Goal: Browse casually: Explore the website without a specific task or goal

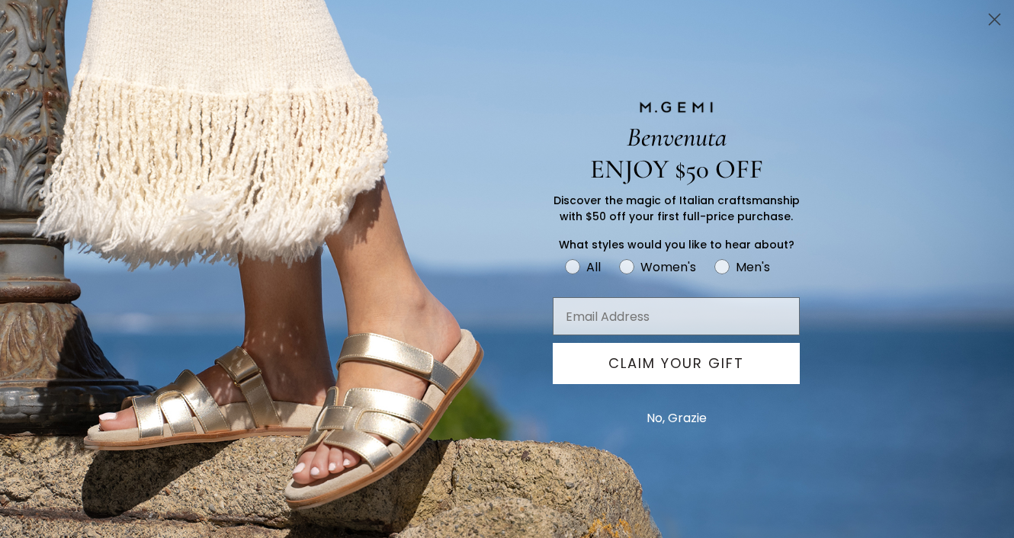
type input "[PERSON_NAME][EMAIL_ADDRESS][PERSON_NAME][DOMAIN_NAME]"
click at [662, 415] on button "No, Grazie" at bounding box center [676, 418] width 75 height 38
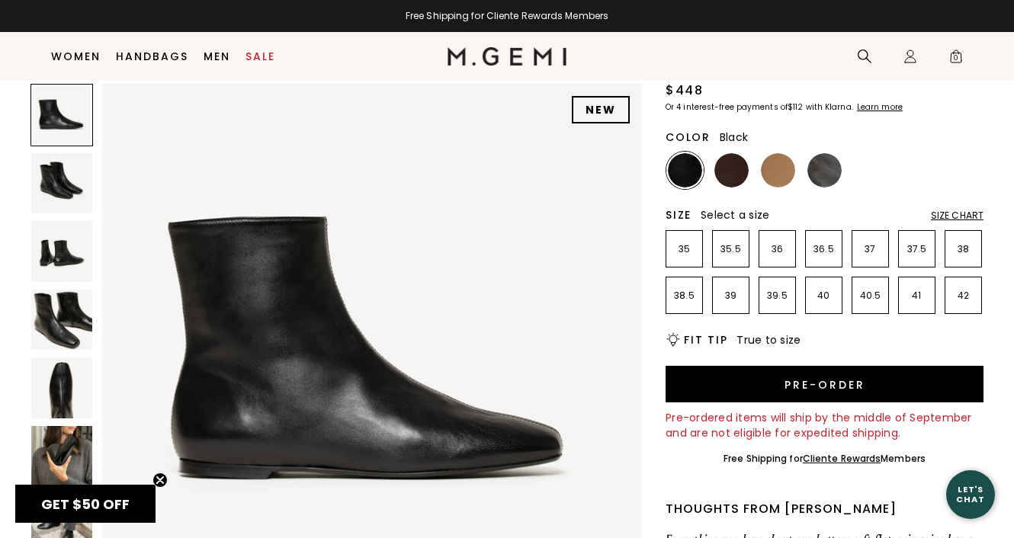
click at [72, 442] on img at bounding box center [61, 456] width 61 height 61
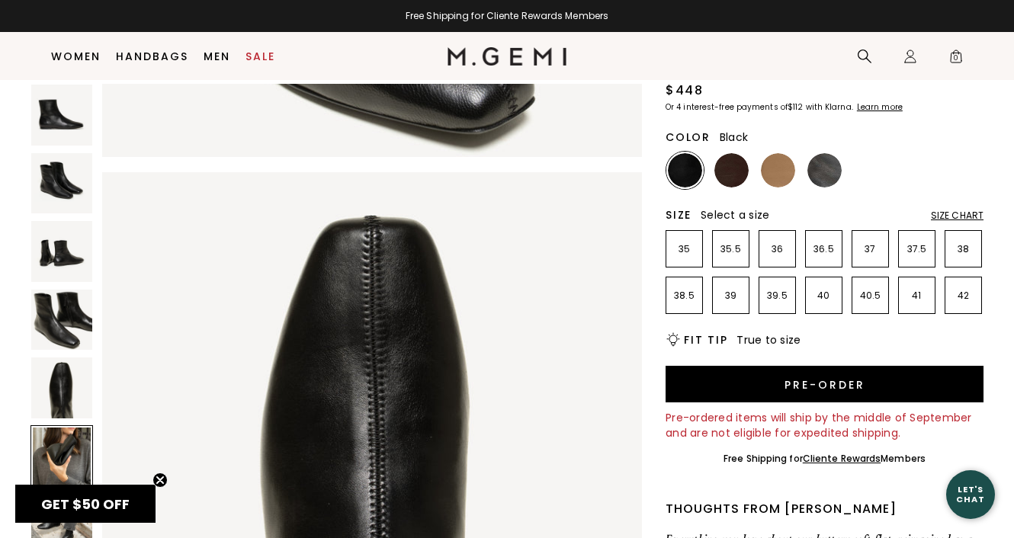
scroll to position [2776, 0]
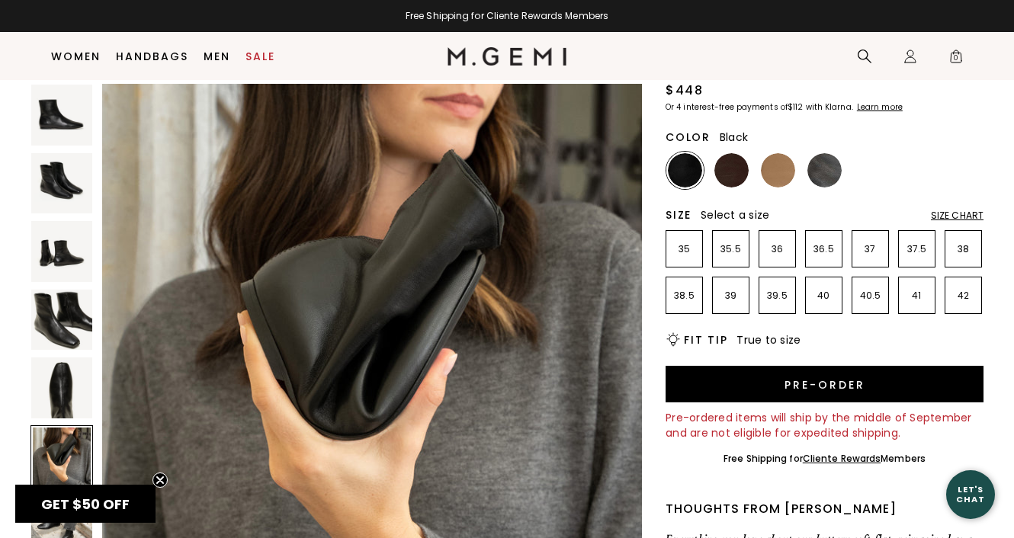
click at [80, 258] on img at bounding box center [61, 251] width 61 height 61
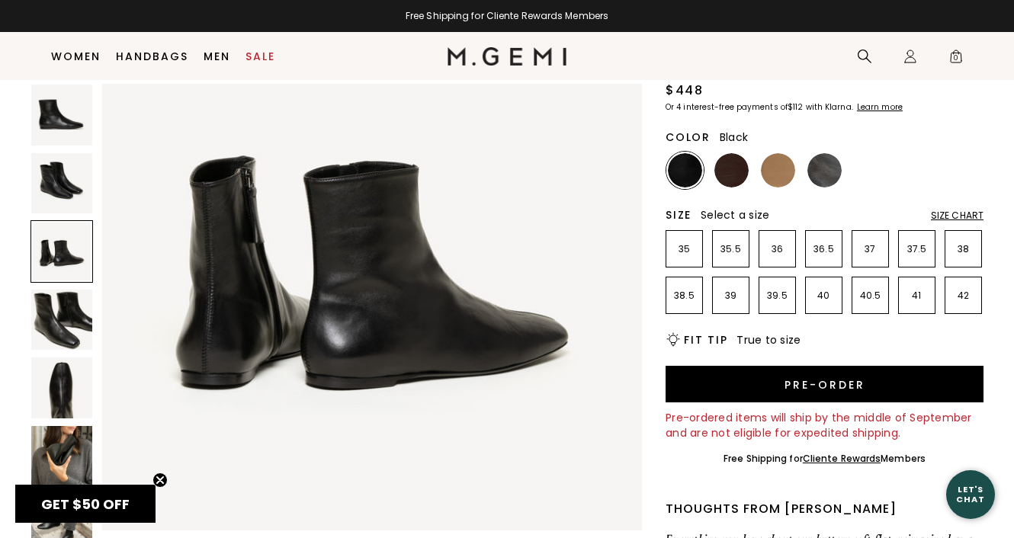
scroll to position [1110, 0]
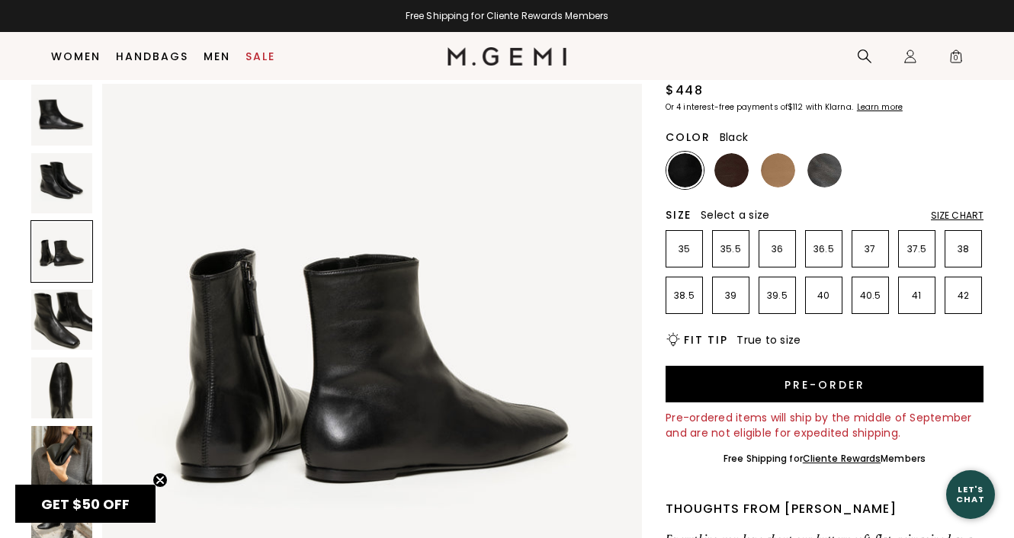
click at [71, 293] on img at bounding box center [61, 320] width 61 height 61
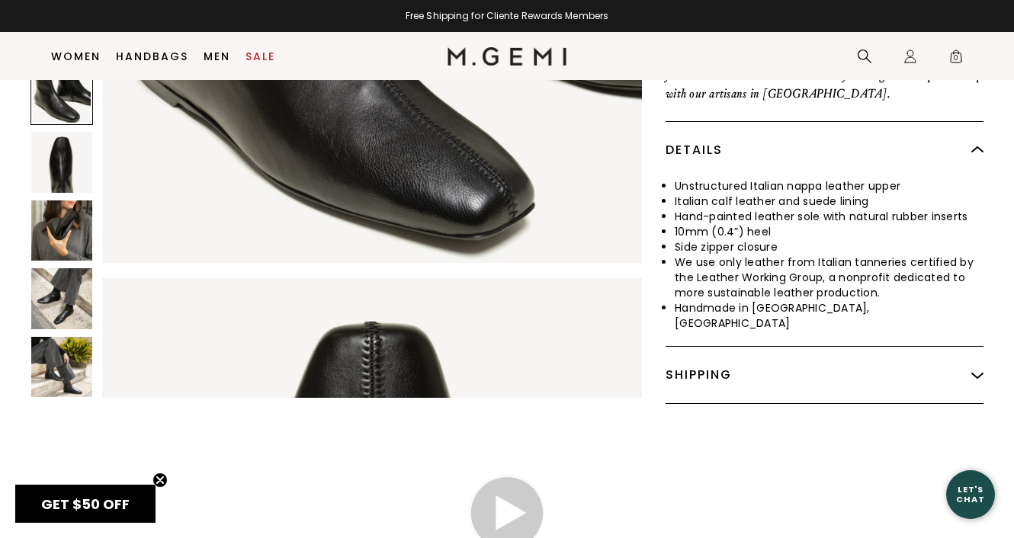
scroll to position [713, 0]
click at [72, 356] on img at bounding box center [61, 366] width 61 height 61
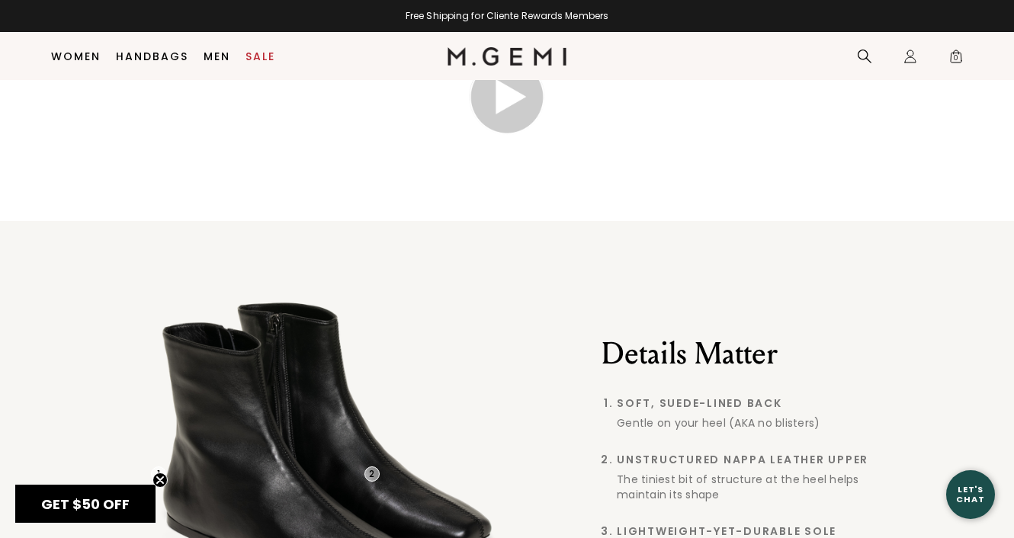
scroll to position [1134, 0]
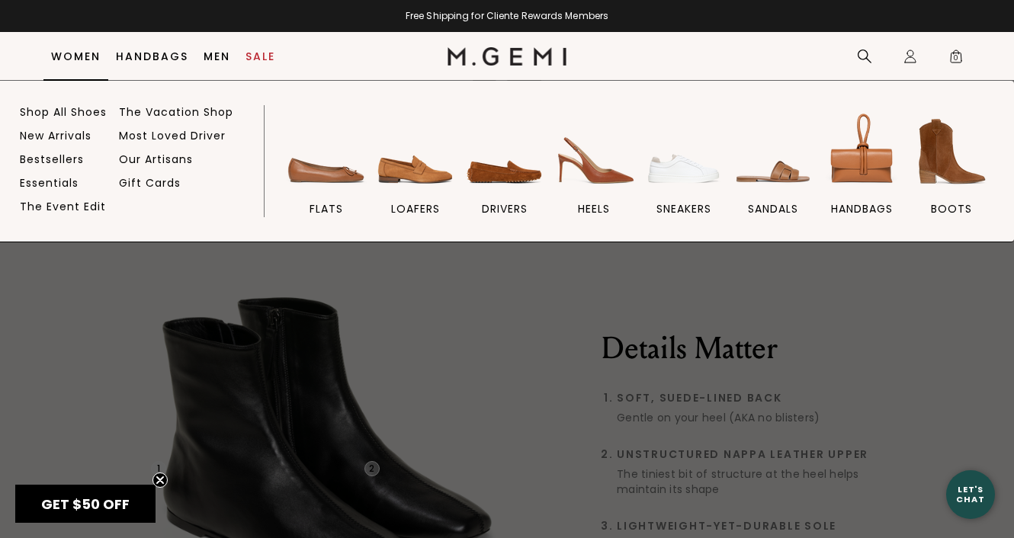
click at [85, 52] on link "Women" at bounding box center [76, 56] width 50 height 12
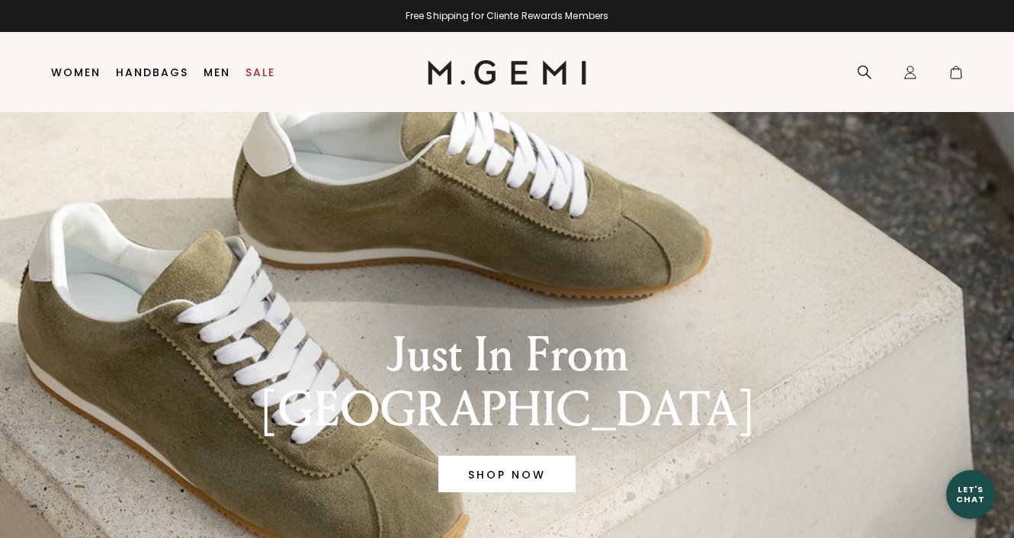
type input "[PERSON_NAME][EMAIL_ADDRESS][PERSON_NAME][DOMAIN_NAME]"
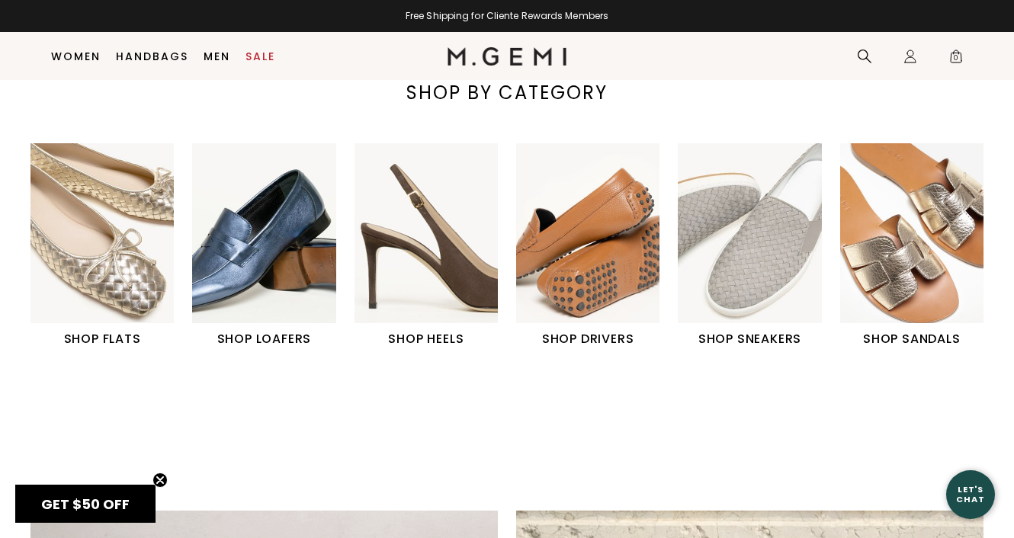
scroll to position [493, 0]
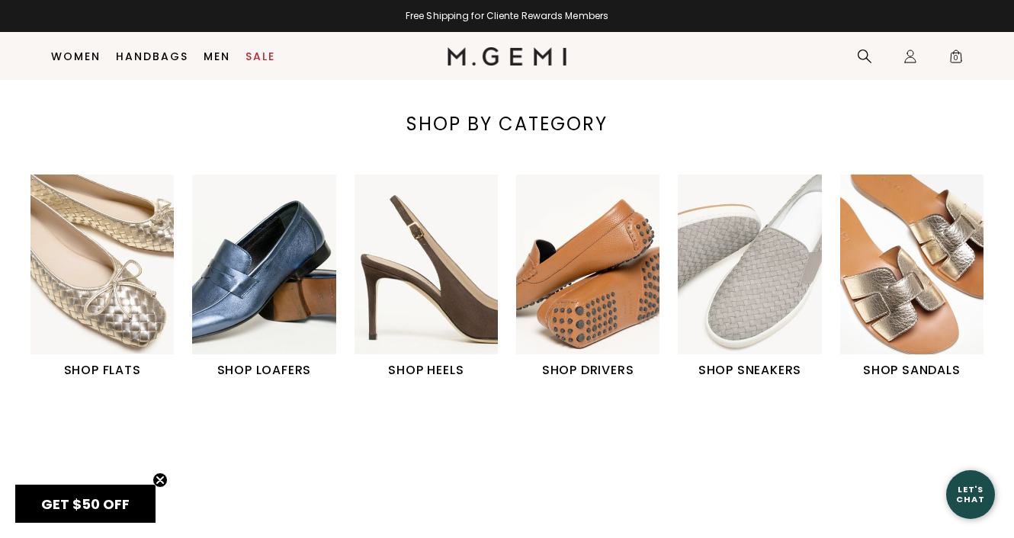
click at [152, 296] on img "1 / 6" at bounding box center [101, 264] width 143 height 179
click at [751, 289] on img "5 / 6" at bounding box center [749, 264] width 143 height 179
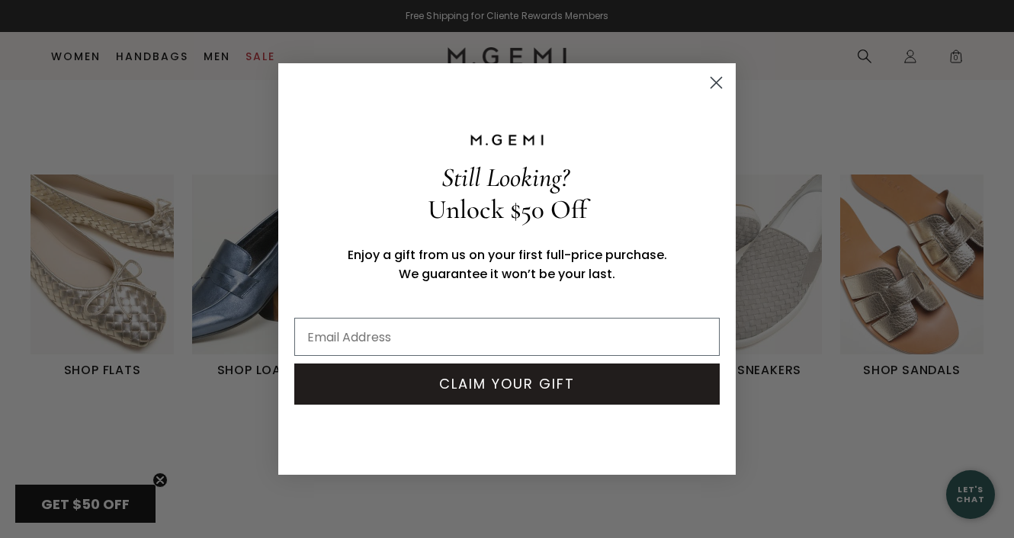
type input "[PERSON_NAME][EMAIL_ADDRESS][PERSON_NAME][DOMAIN_NAME]"
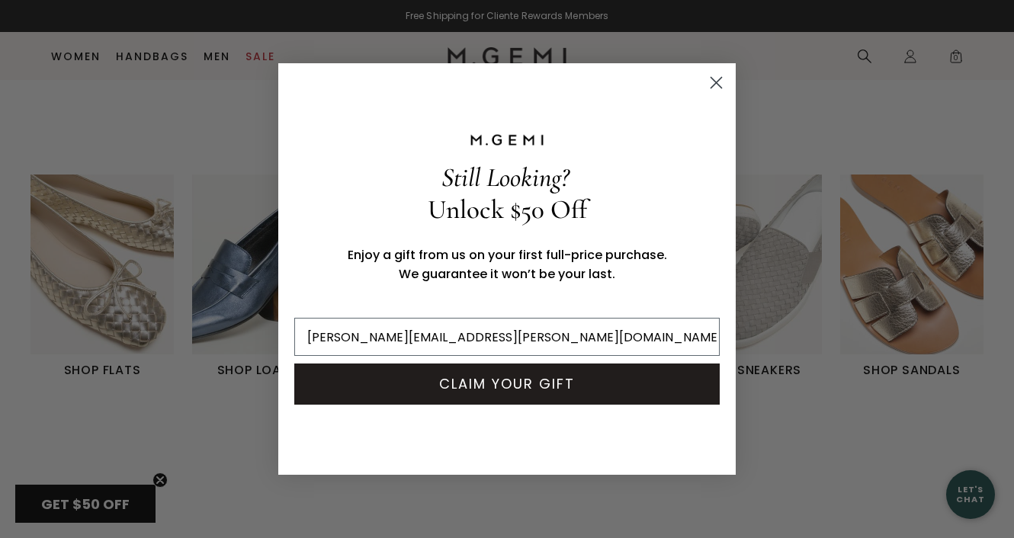
click at [719, 78] on icon "Close dialog" at bounding box center [716, 83] width 11 height 11
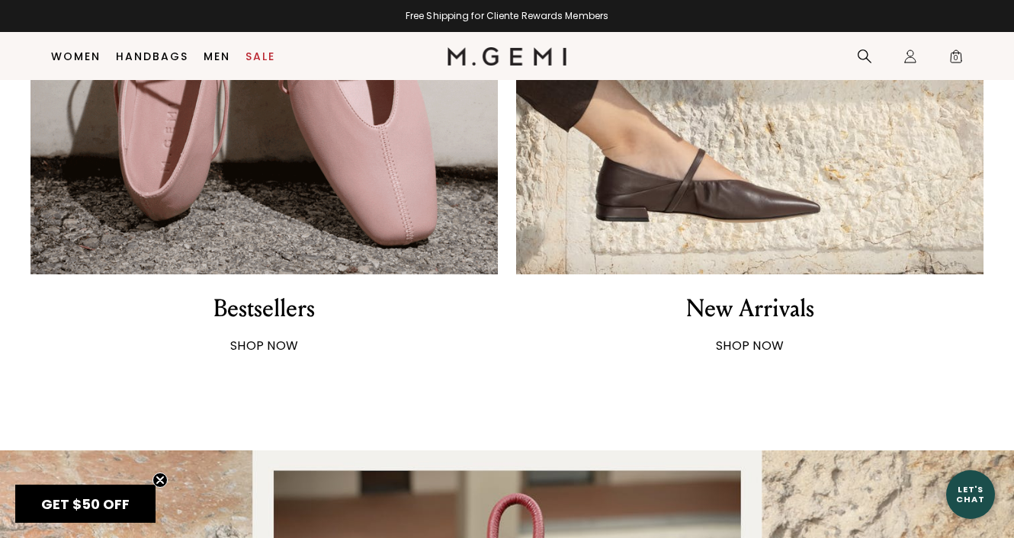
scroll to position [1147, 0]
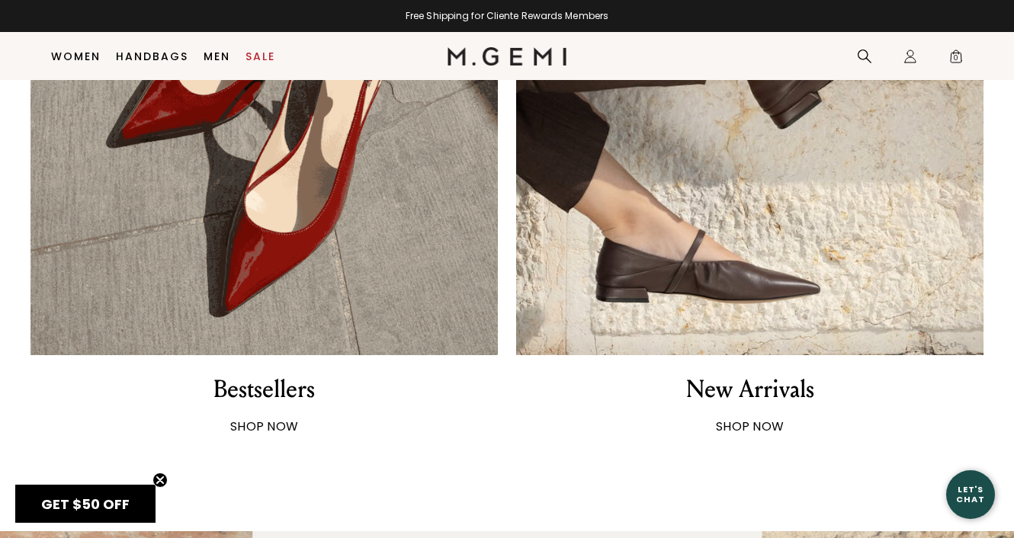
click at [737, 383] on div "New Arrivals" at bounding box center [750, 389] width 128 height 32
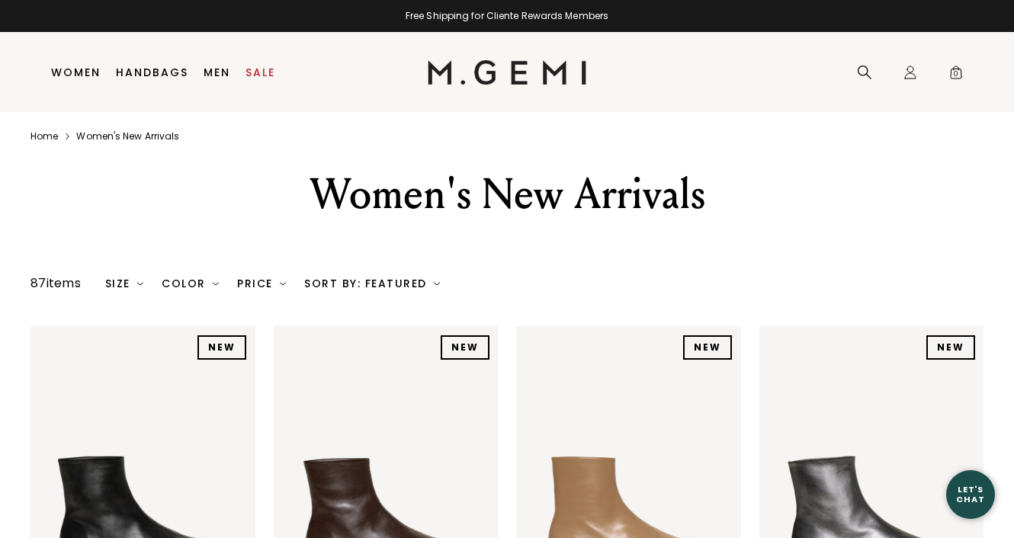
scroll to position [63, 0]
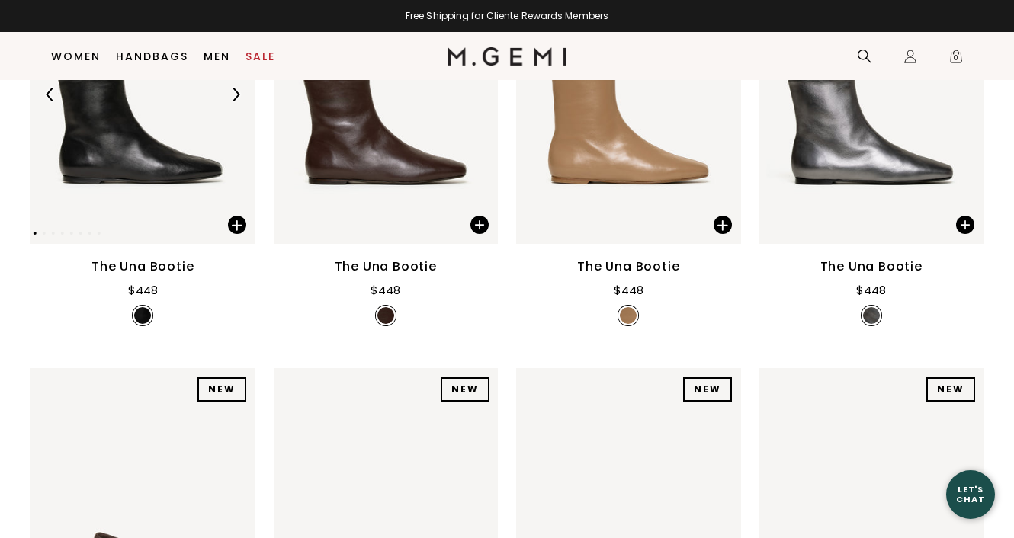
type input "[PERSON_NAME][EMAIL_ADDRESS][PERSON_NAME][DOMAIN_NAME]"
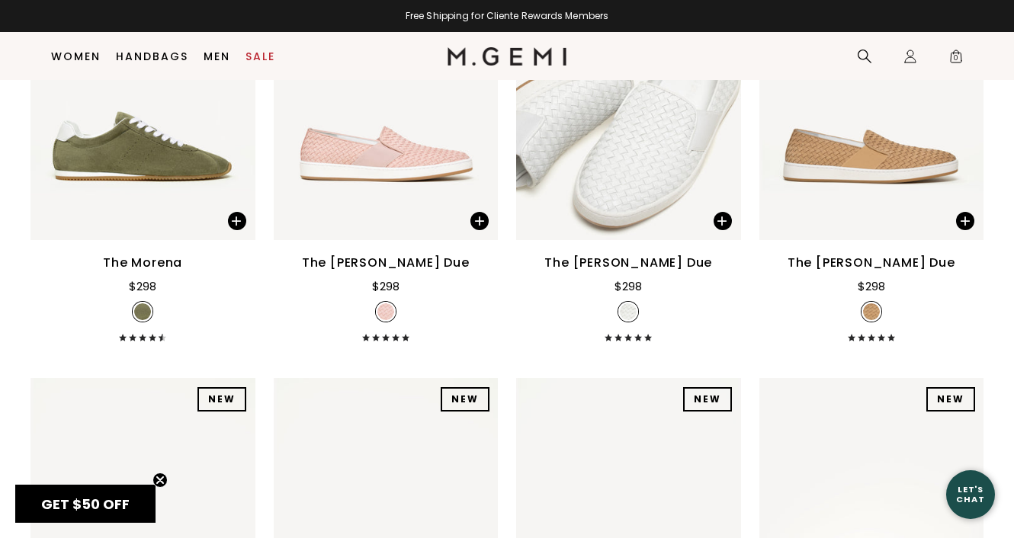
scroll to position [6882, 0]
